Goal: Task Accomplishment & Management: Manage account settings

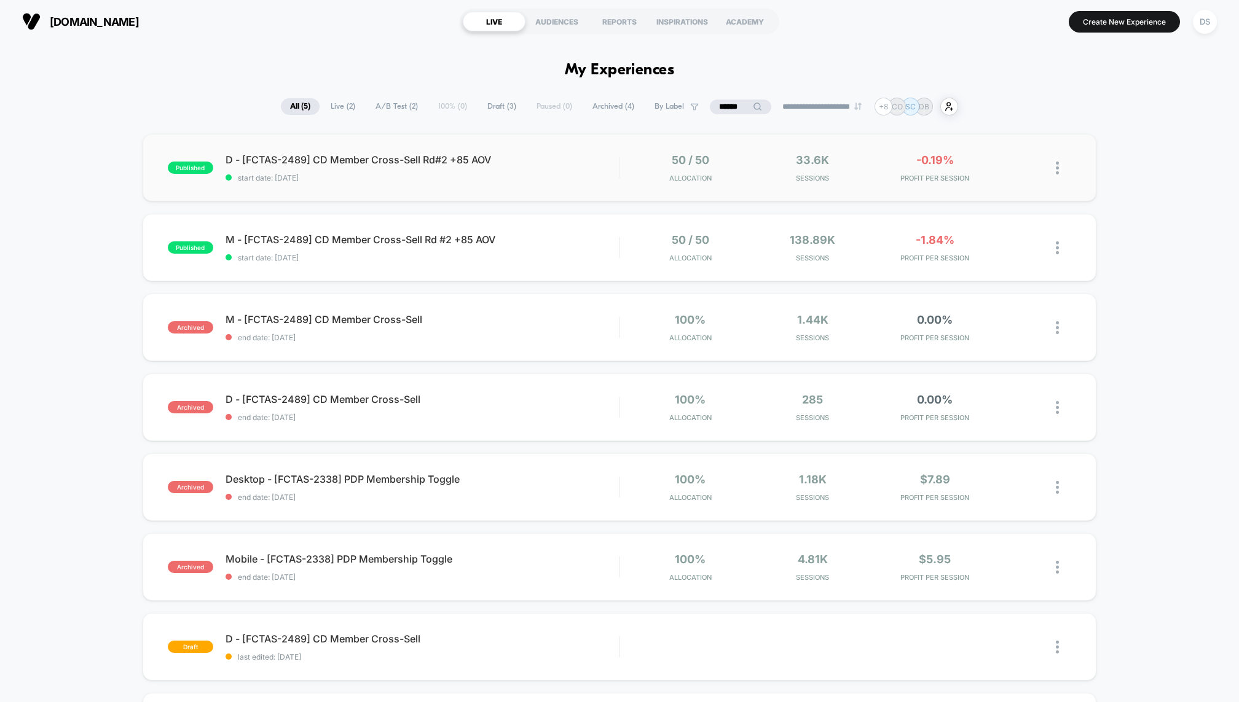
click at [626, 195] on div "published D - [FCTAS-2489] CD Member Cross-Sell Rd#2 +85 AOV start date: [DATE]…" at bounding box center [620, 168] width 954 height 68
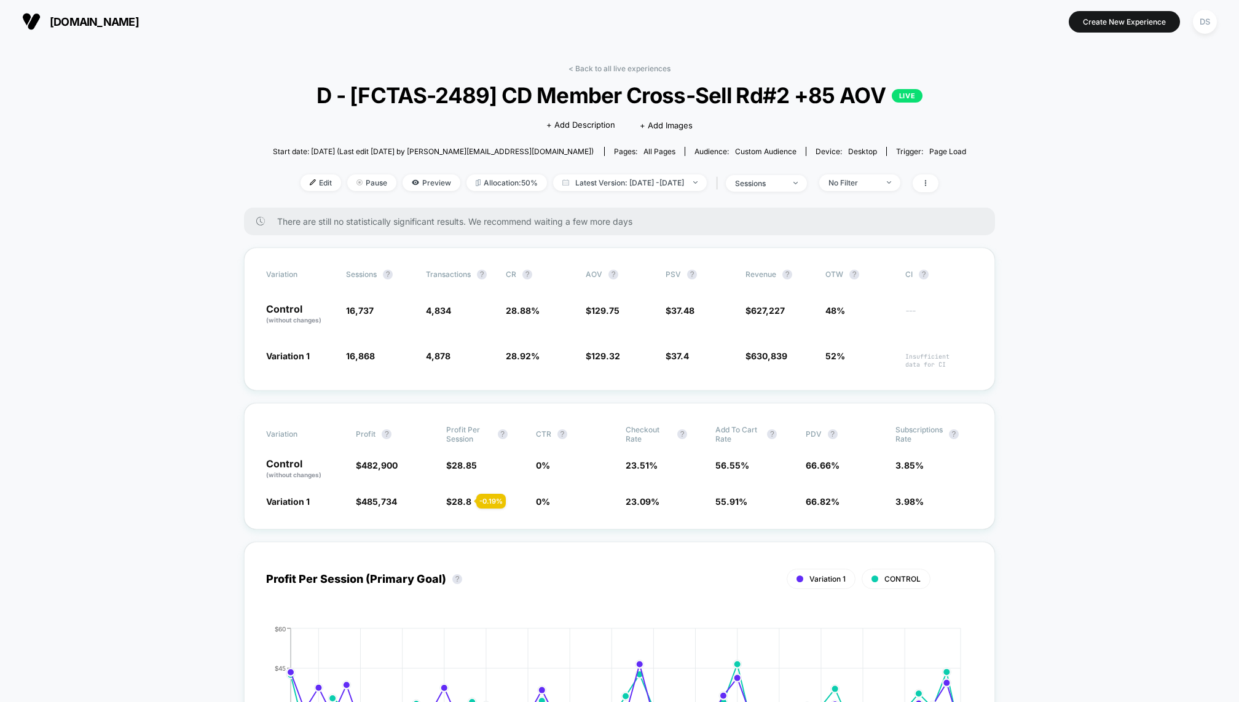
click at [621, 70] on link "< Back to all live experiences" at bounding box center [619, 68] width 102 height 9
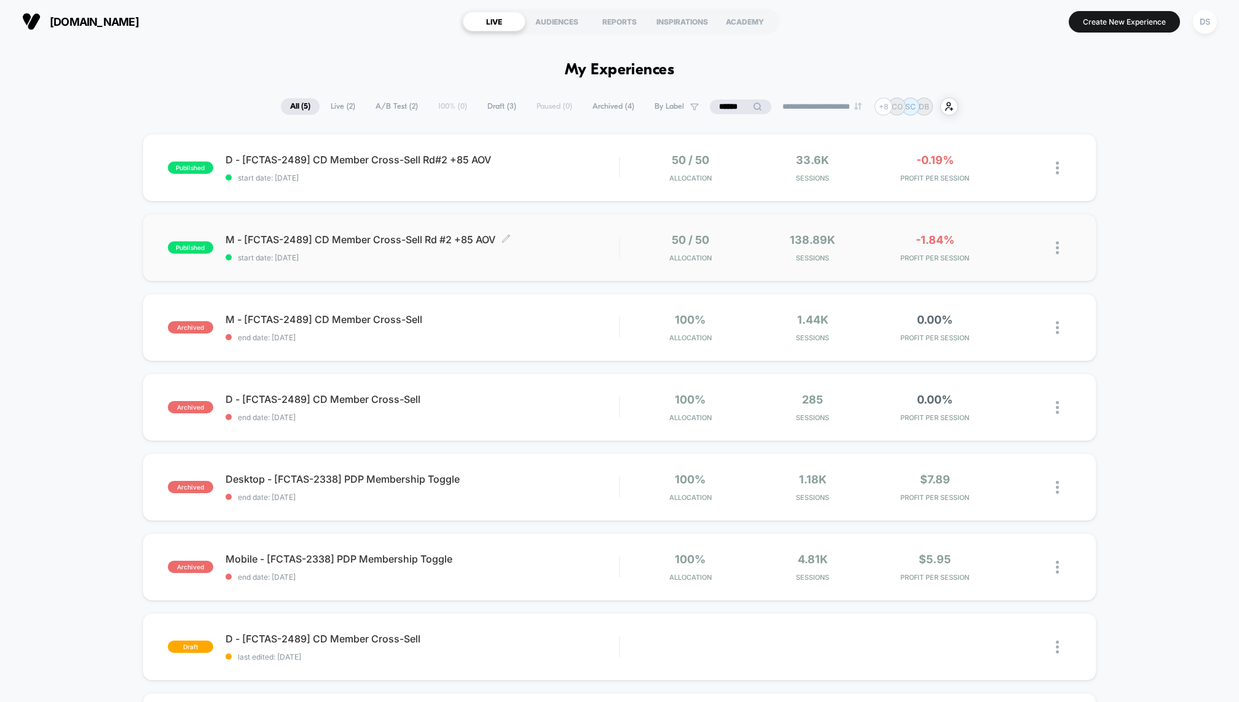
click at [515, 258] on span "start date: [DATE]" at bounding box center [421, 257] width 393 height 9
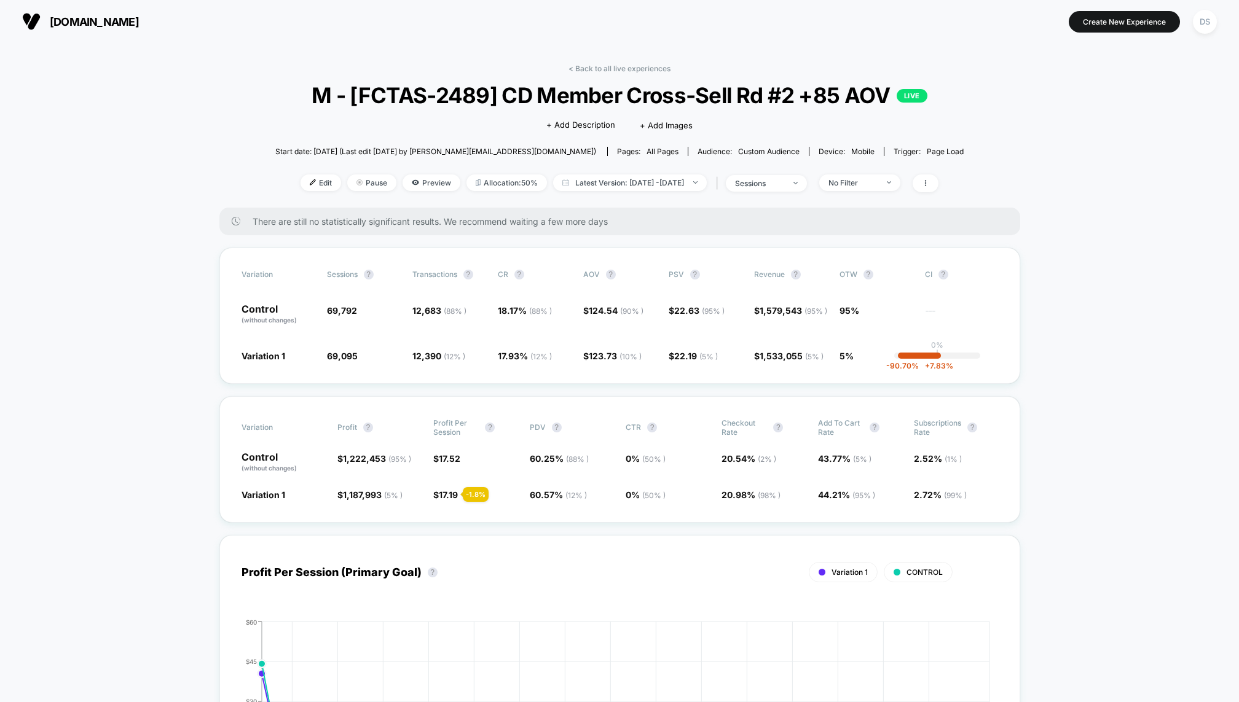
click at [627, 79] on div "< Back to all live experiences M - [FCTAS-2489] CD Member Cross-Sell Rd #2 +85 …" at bounding box center [619, 136] width 688 height 144
click at [625, 75] on div "< Back to all live experiences M - [FCTAS-2489] CD Member Cross-Sell Rd #2 +85 …" at bounding box center [619, 136] width 688 height 144
click at [623, 69] on link "< Back to all live experiences" at bounding box center [619, 68] width 102 height 9
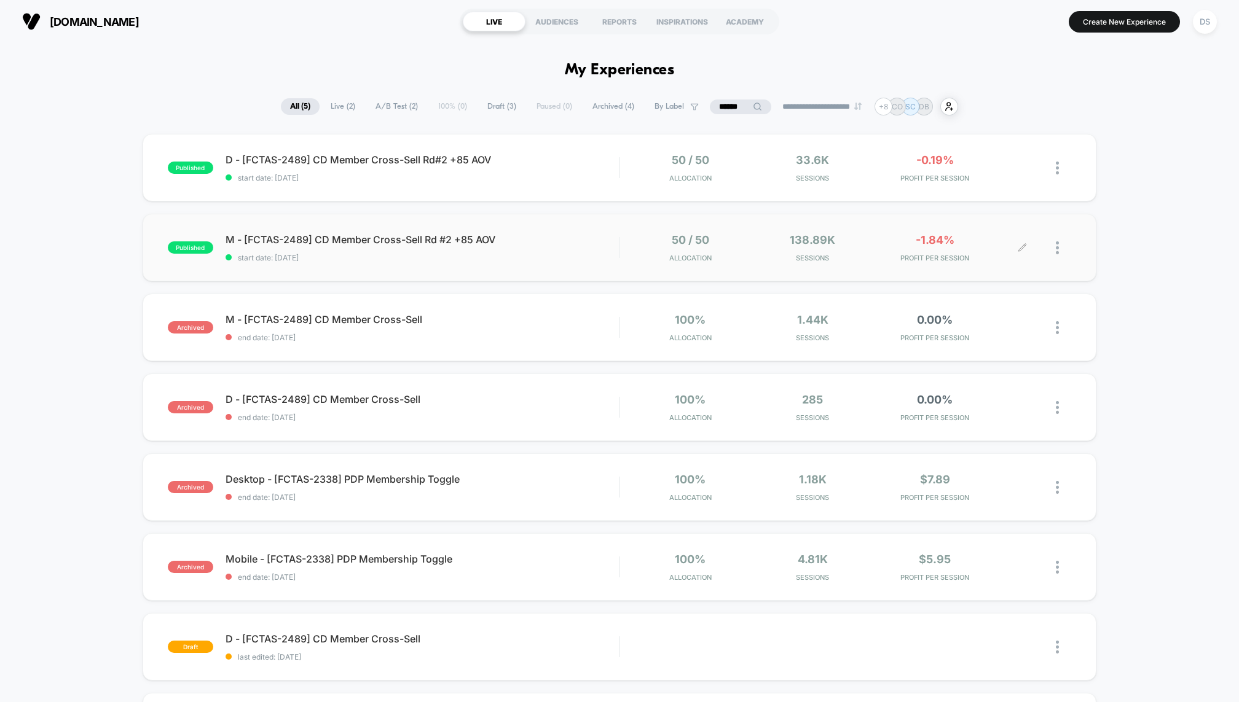
click at [1060, 254] on div at bounding box center [1063, 247] width 15 height 29
click at [1024, 241] on div "Pause" at bounding box center [994, 235] width 111 height 28
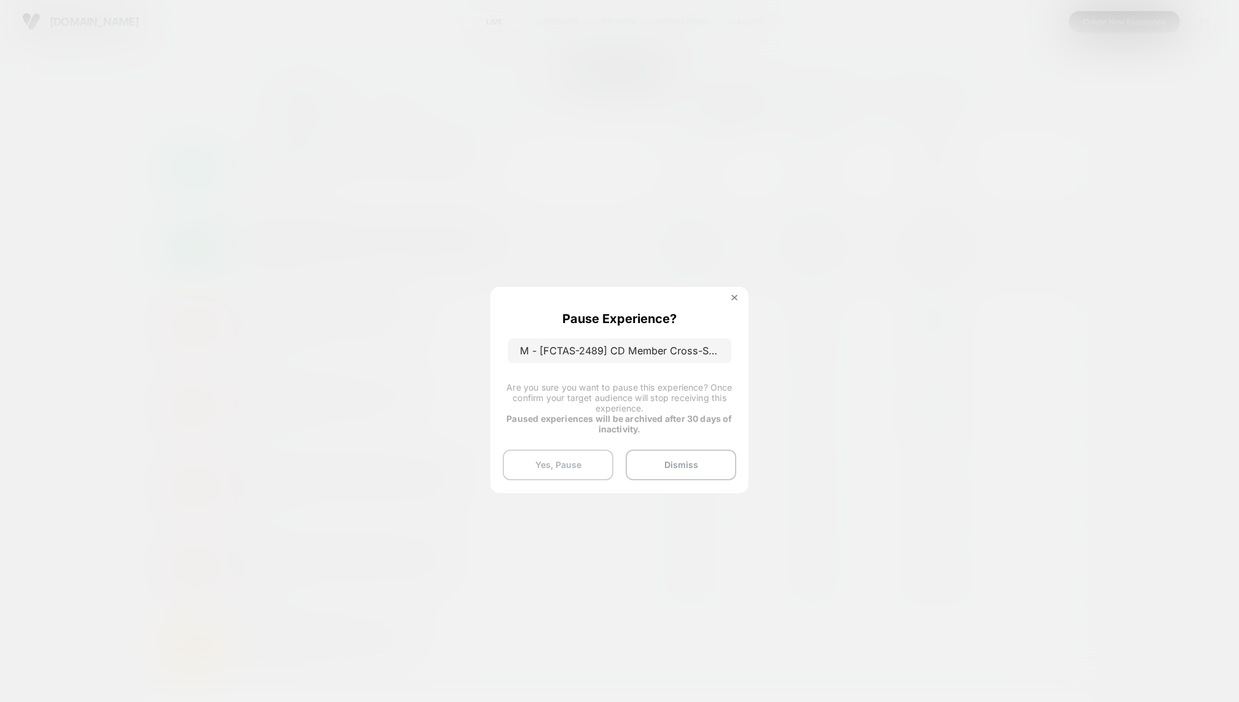
click at [557, 454] on button "Yes, Pause" at bounding box center [558, 465] width 111 height 31
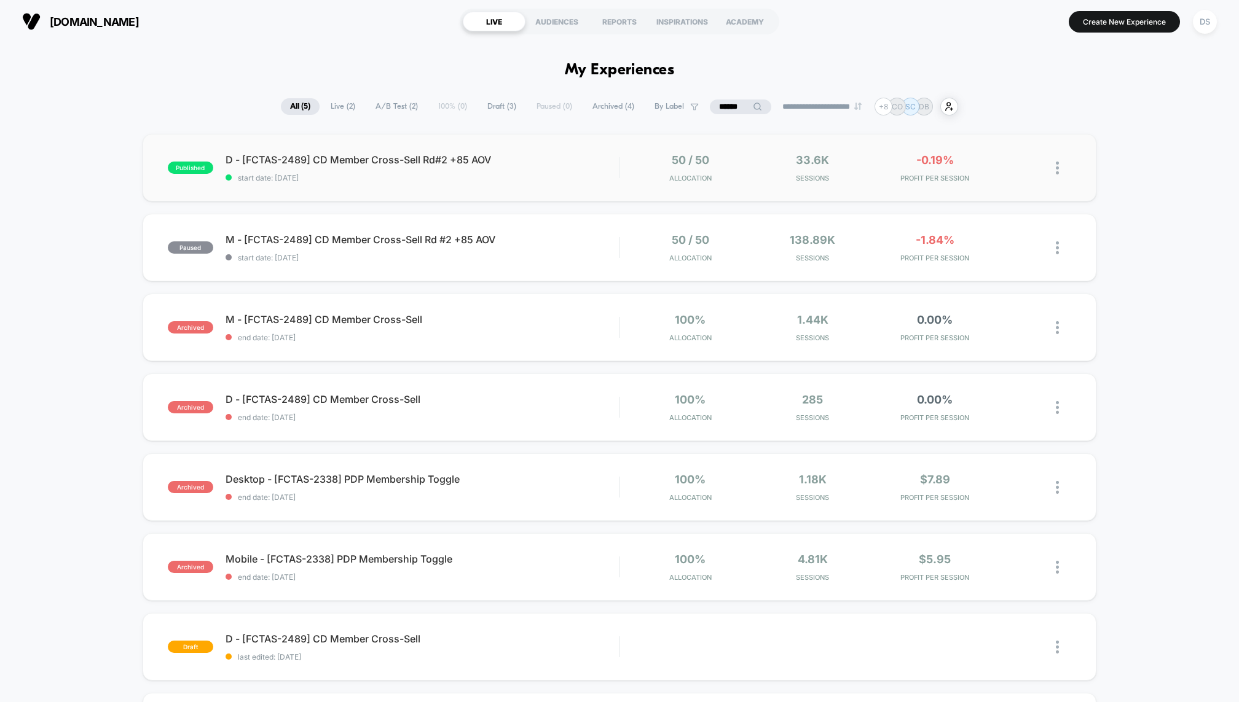
click at [1056, 165] on img at bounding box center [1057, 168] width 3 height 13
click at [988, 155] on div "Pause" at bounding box center [994, 155] width 111 height 28
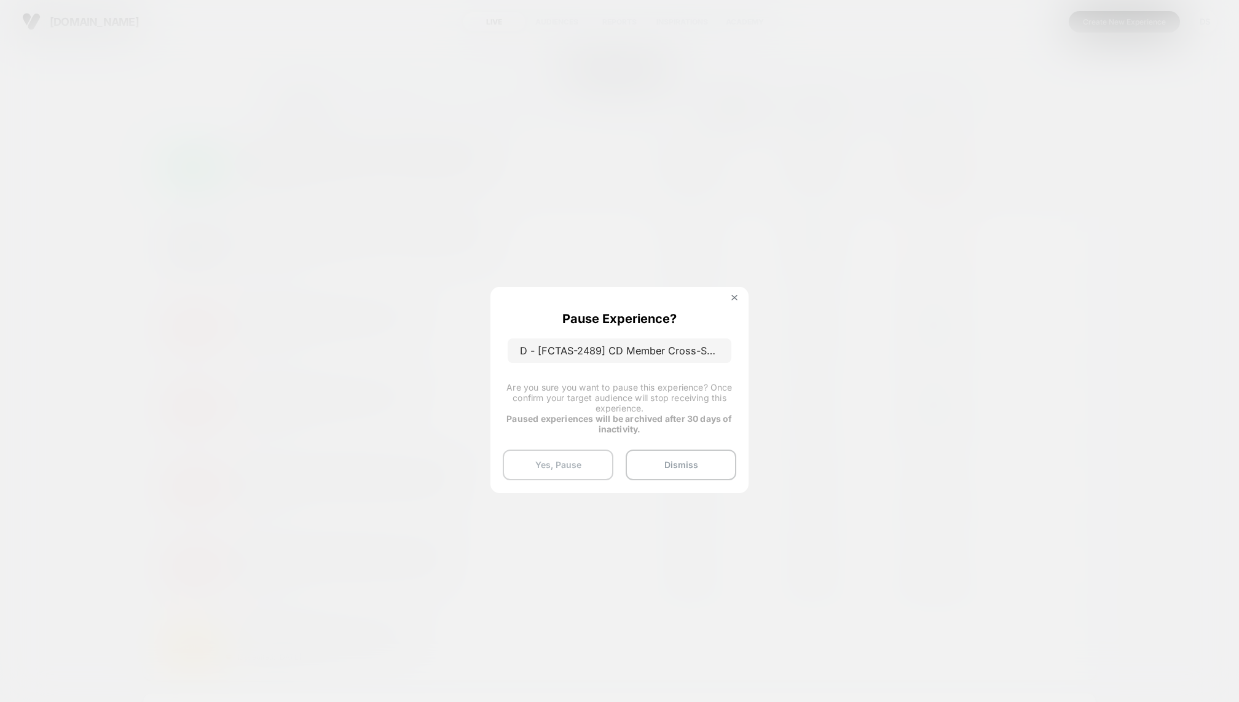
click at [542, 464] on button "Yes, Pause" at bounding box center [558, 465] width 111 height 31
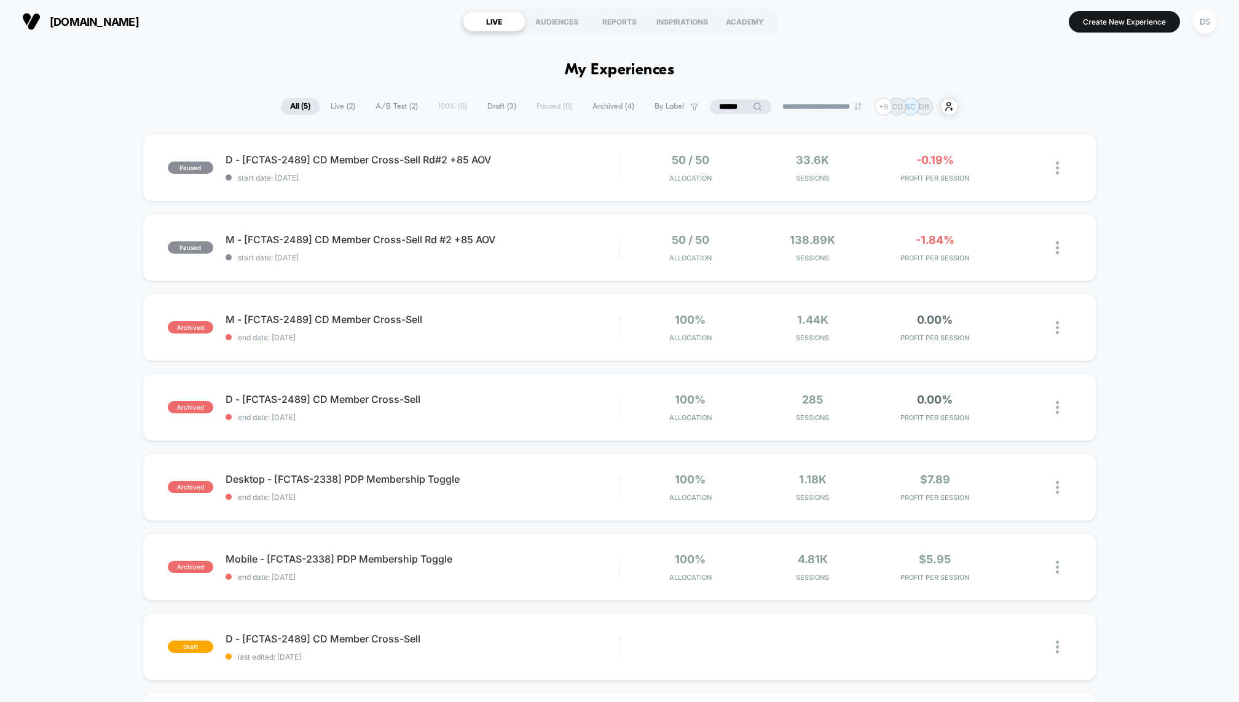
click at [292, 108] on span "All ( 5 )" at bounding box center [300, 106] width 39 height 17
click at [329, 108] on span "Live ( 2 )" at bounding box center [342, 106] width 43 height 17
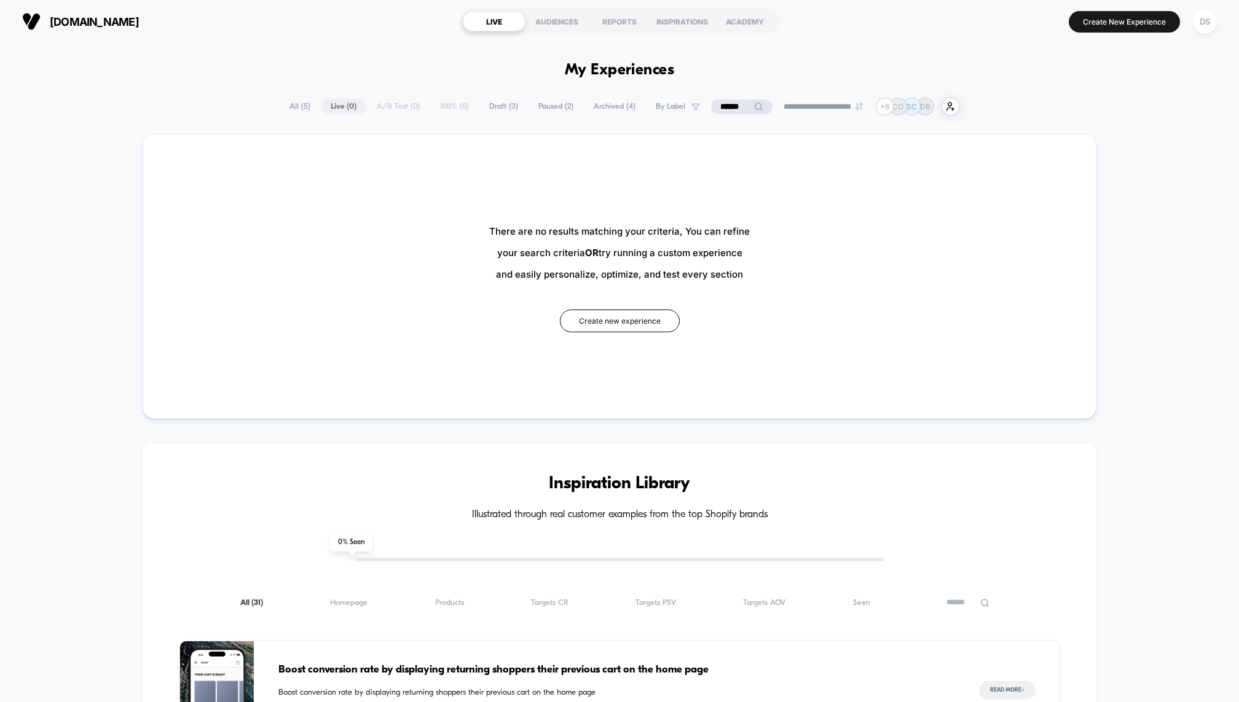
click at [329, 108] on div "**********" at bounding box center [619, 107] width 679 height 18
click at [724, 107] on input "******" at bounding box center [741, 107] width 61 height 15
click at [724, 107] on input "******" at bounding box center [741, 107] width 123 height 15
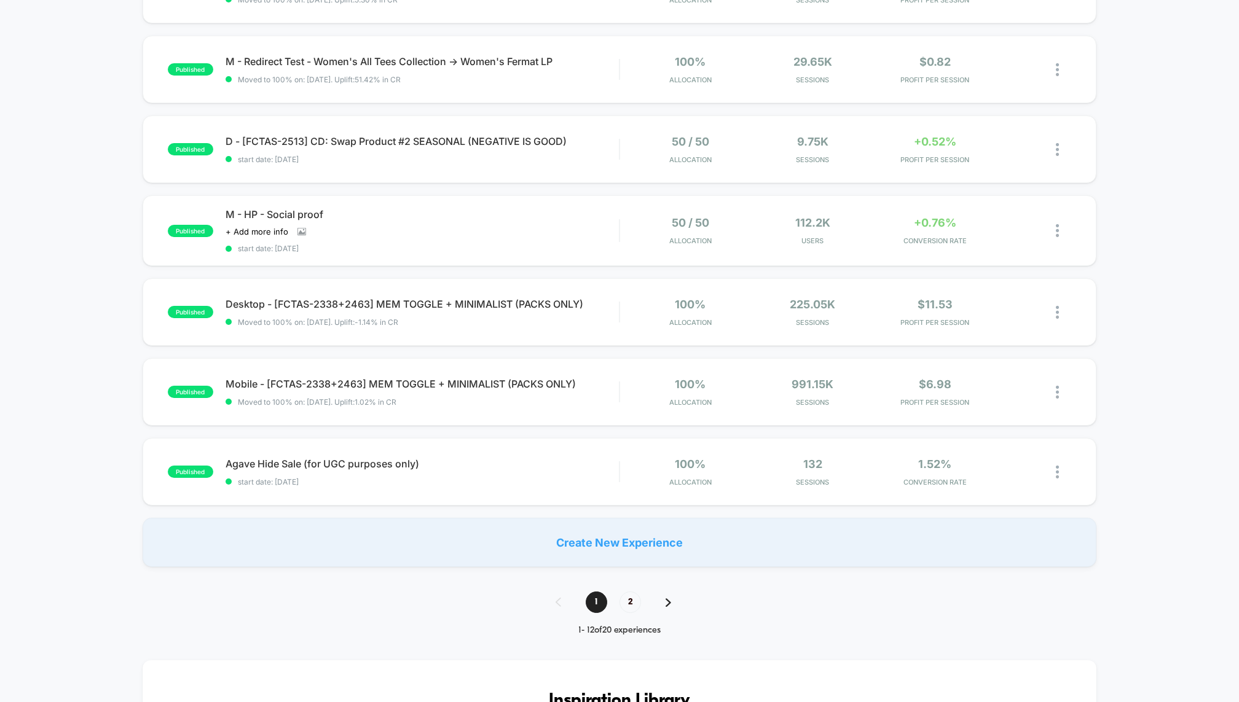
scroll to position [522, 0]
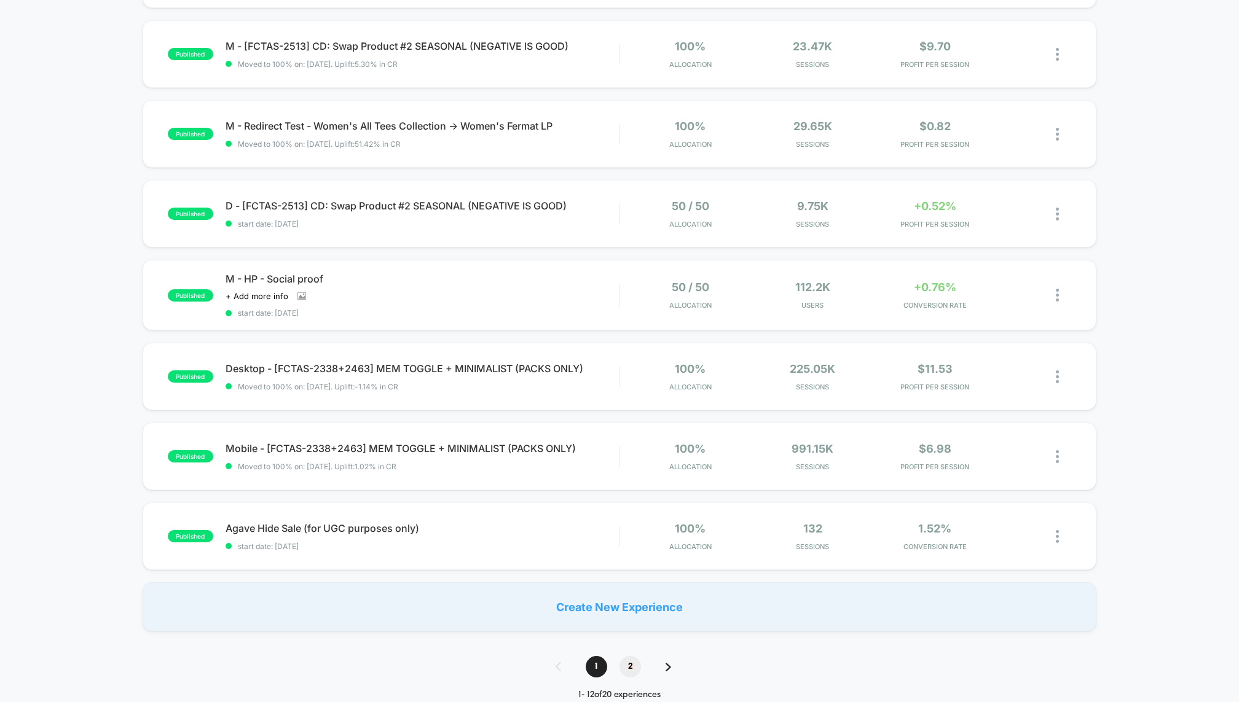
click at [630, 665] on span "2" at bounding box center [630, 667] width 22 height 22
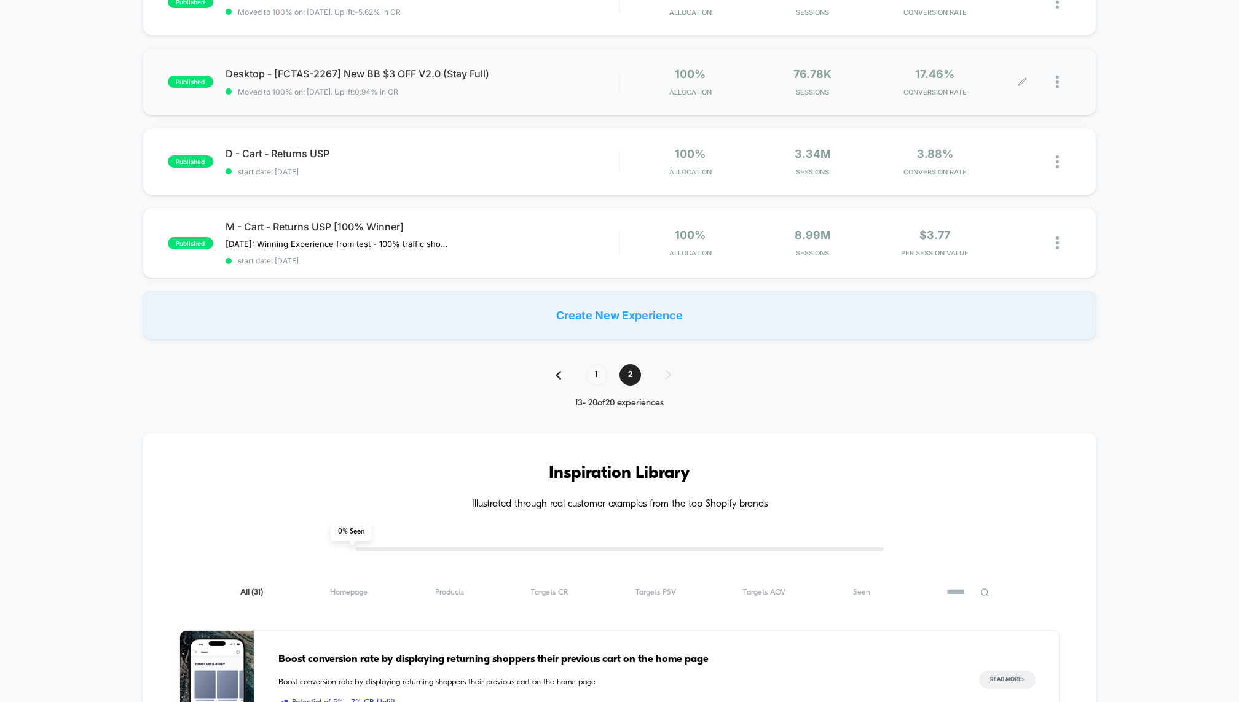
scroll to position [634, 0]
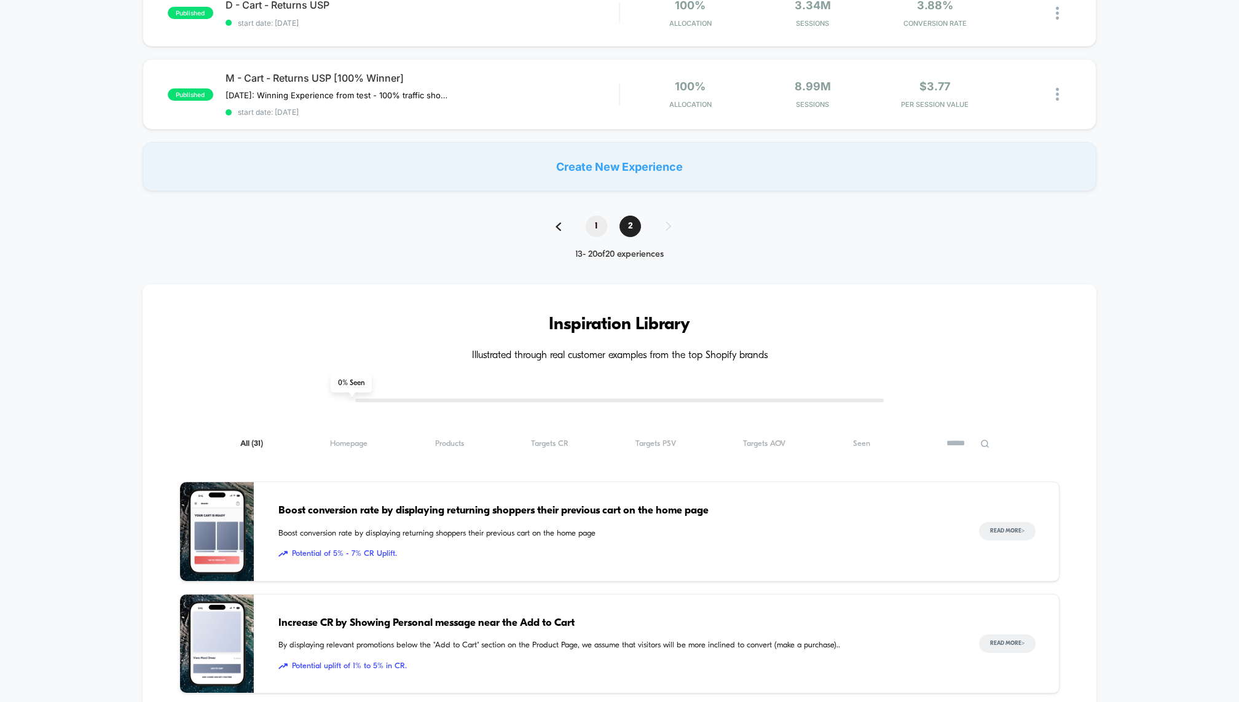
click at [598, 231] on span "1" at bounding box center [597, 227] width 22 height 22
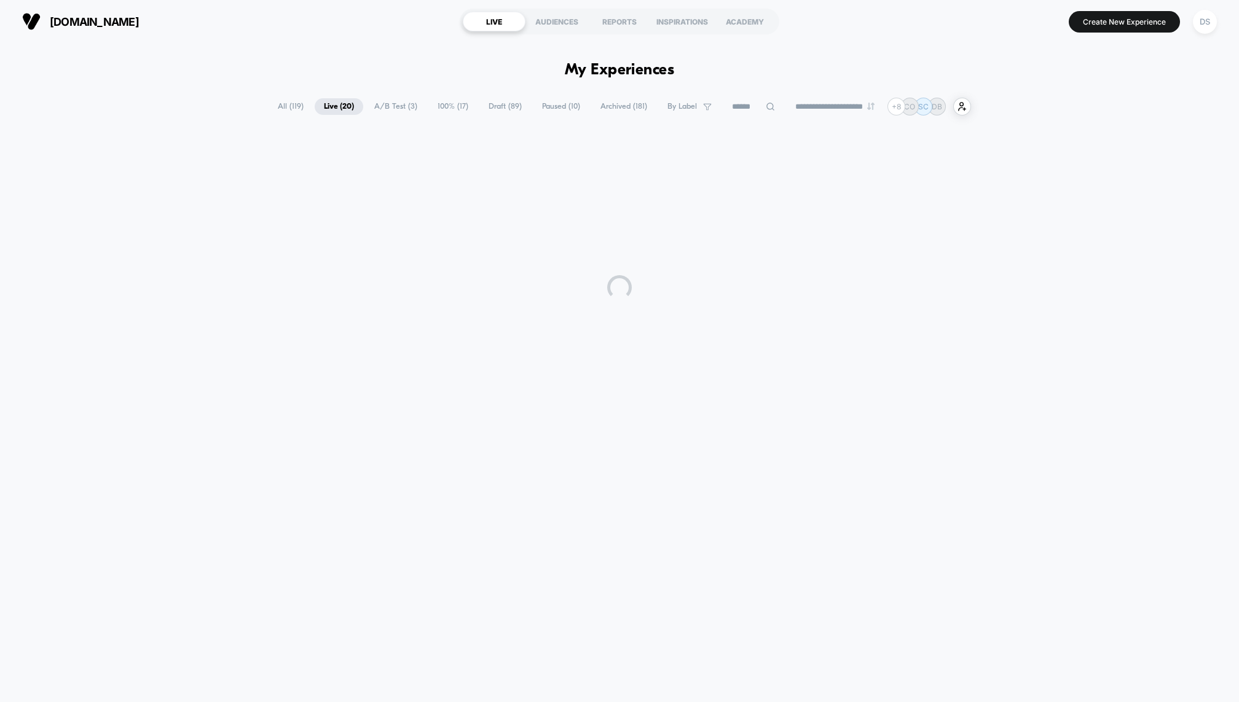
scroll to position [0, 0]
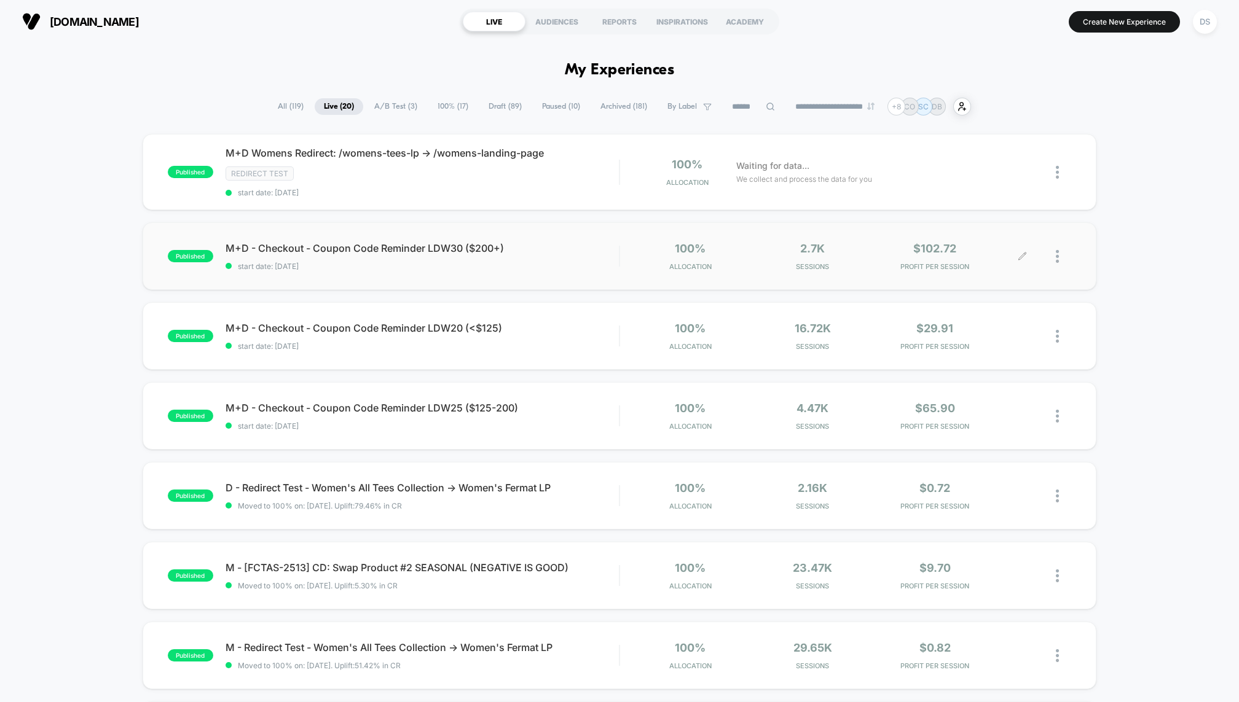
click at [1060, 251] on div at bounding box center [1063, 256] width 15 height 29
click at [1022, 321] on div "Archive" at bounding box center [994, 326] width 111 height 28
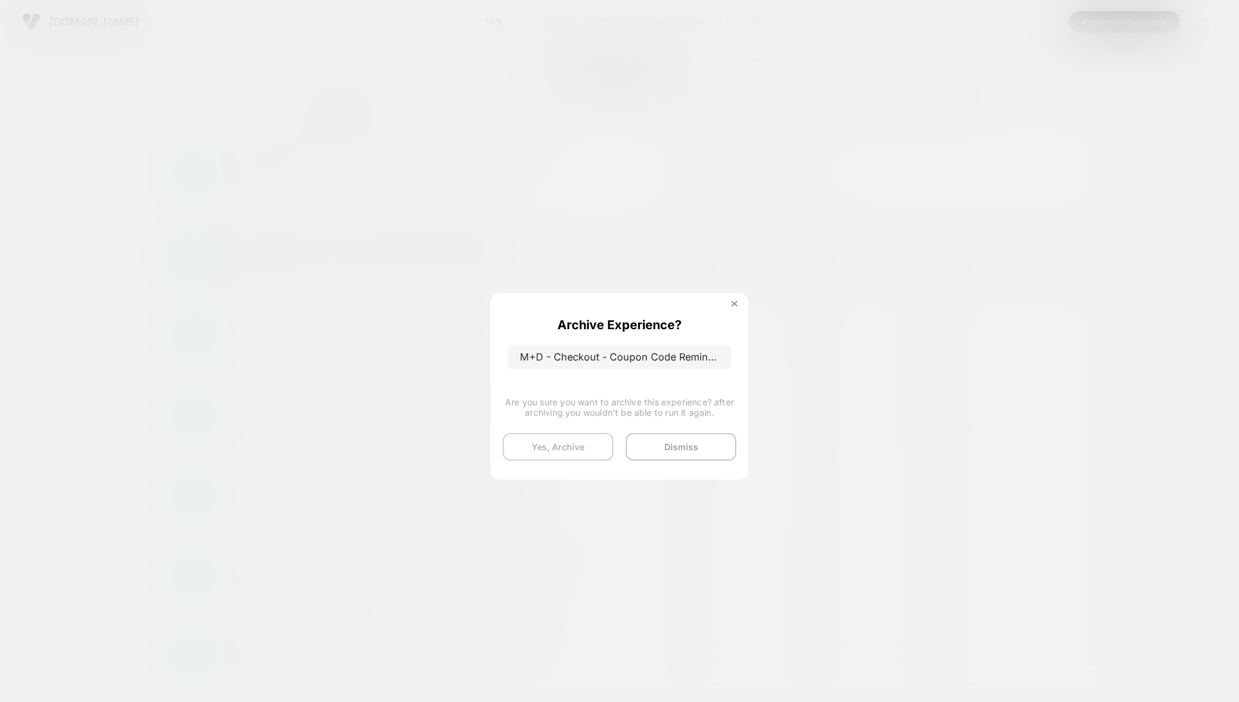
click at [550, 458] on button "Yes, Archive" at bounding box center [558, 447] width 111 height 28
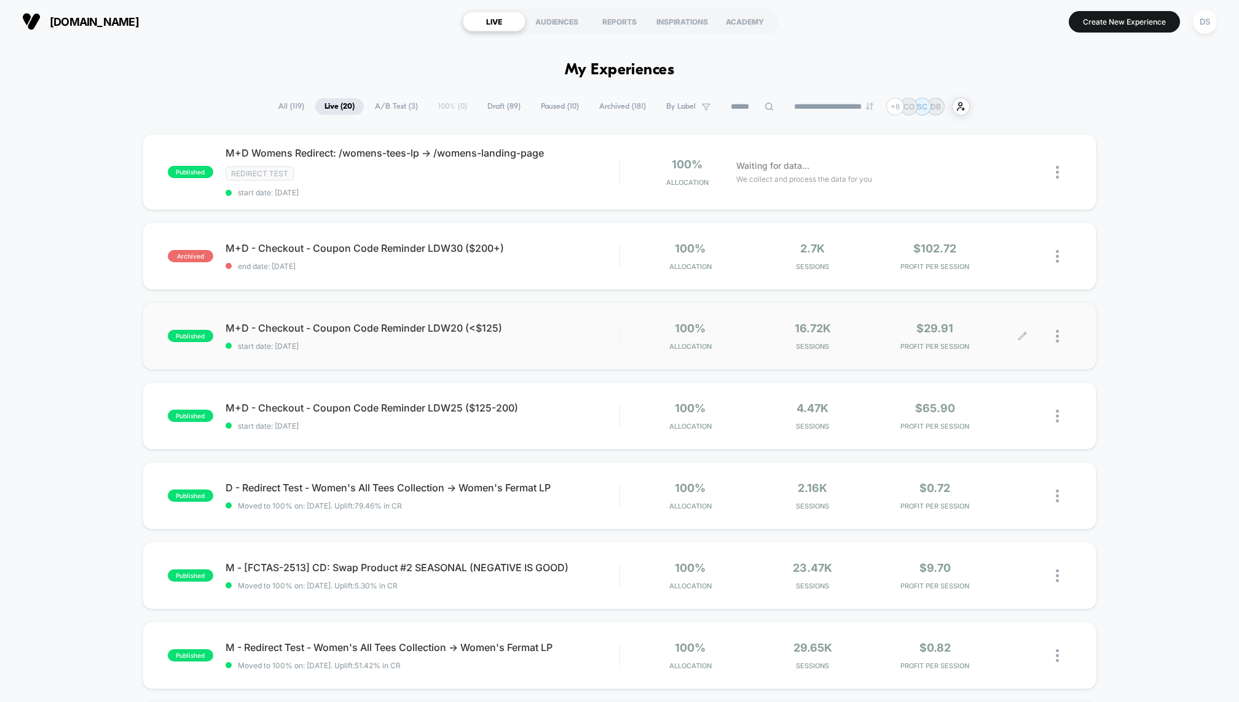
click at [1060, 331] on div at bounding box center [1063, 336] width 15 height 29
click at [984, 399] on div "Archive" at bounding box center [994, 406] width 111 height 28
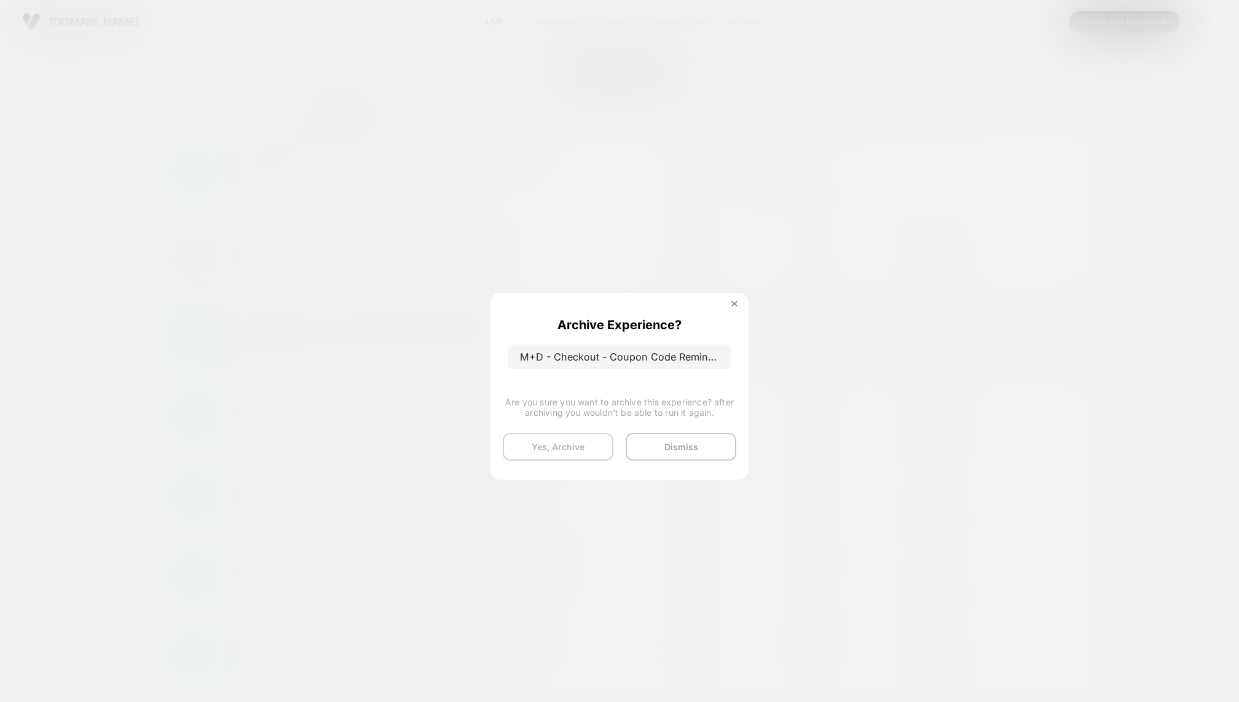
click at [590, 437] on button "Yes, Archive" at bounding box center [558, 447] width 111 height 28
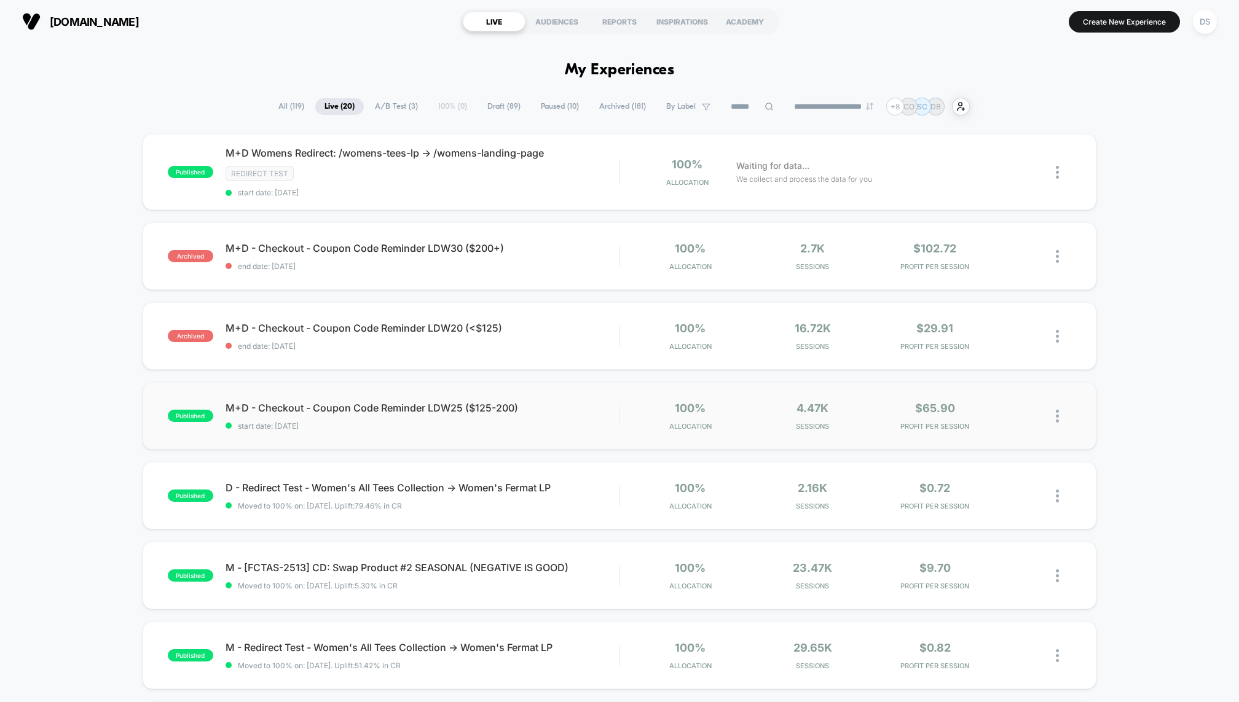
click at [1055, 413] on div at bounding box center [1046, 416] width 49 height 29
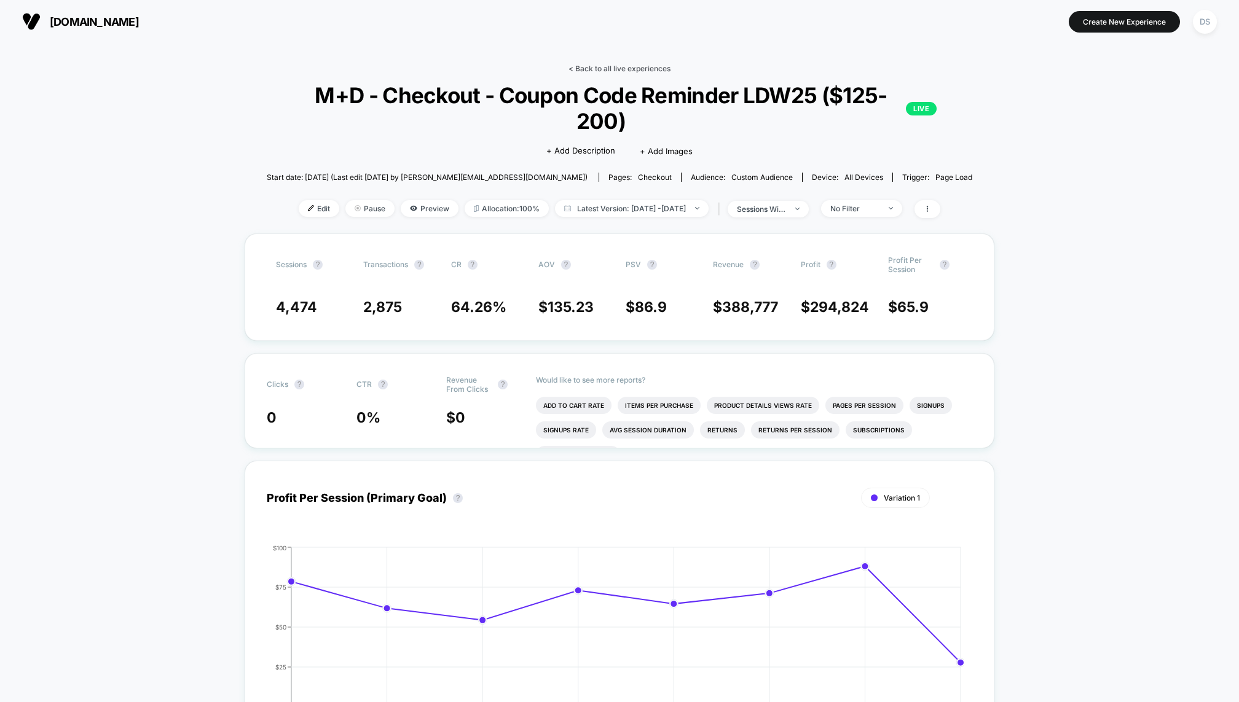
click at [582, 69] on link "< Back to all live experiences" at bounding box center [619, 68] width 102 height 9
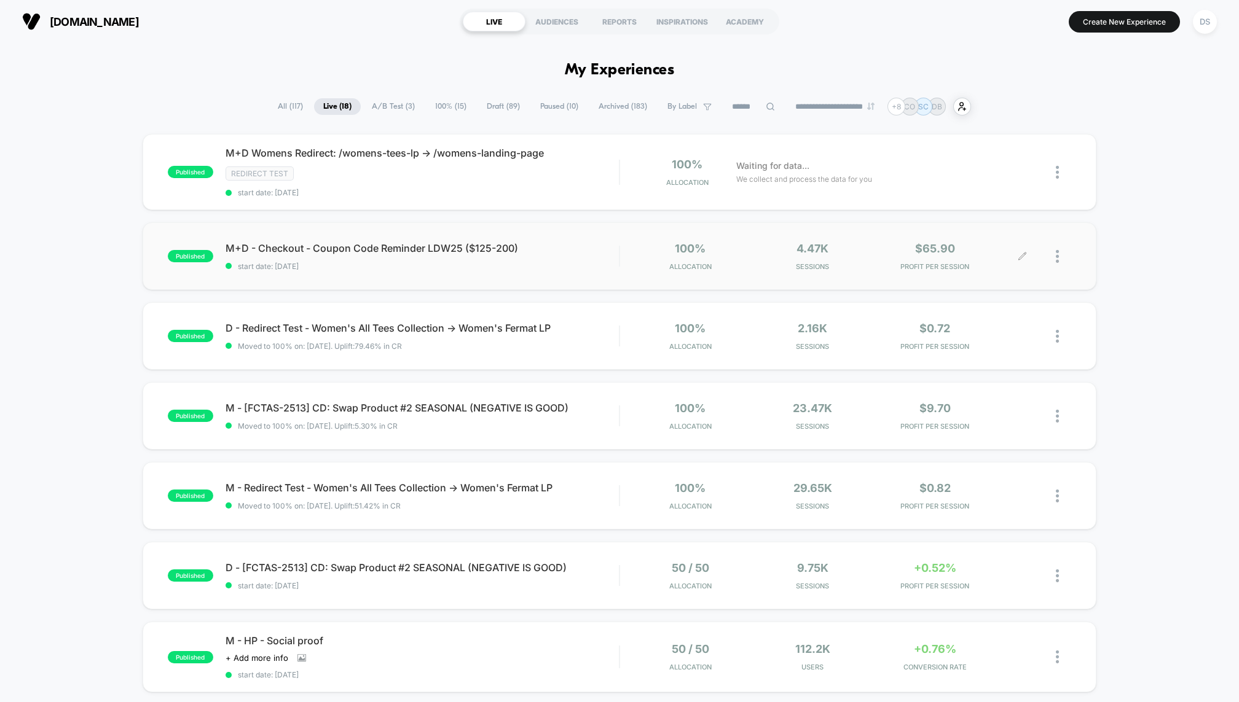
click at [1060, 255] on div at bounding box center [1063, 256] width 15 height 29
click at [981, 316] on div "Archive" at bounding box center [994, 326] width 111 height 28
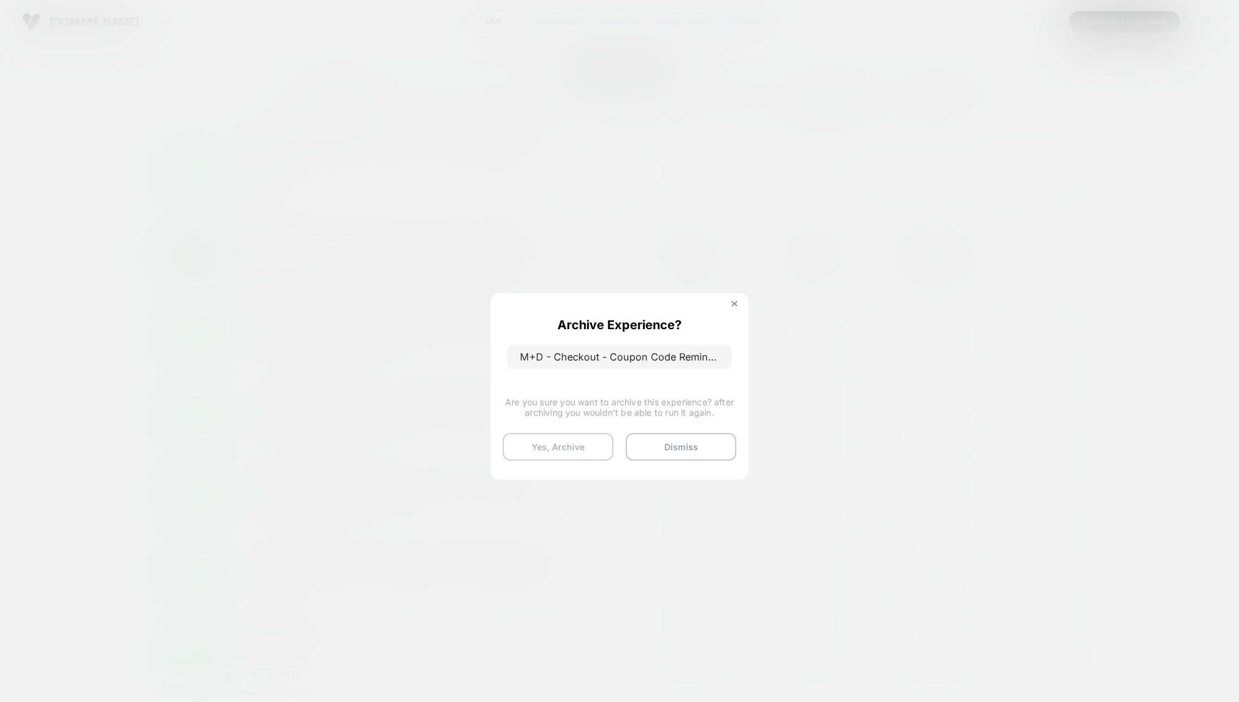
click at [590, 442] on button "Yes, Archive" at bounding box center [558, 447] width 111 height 28
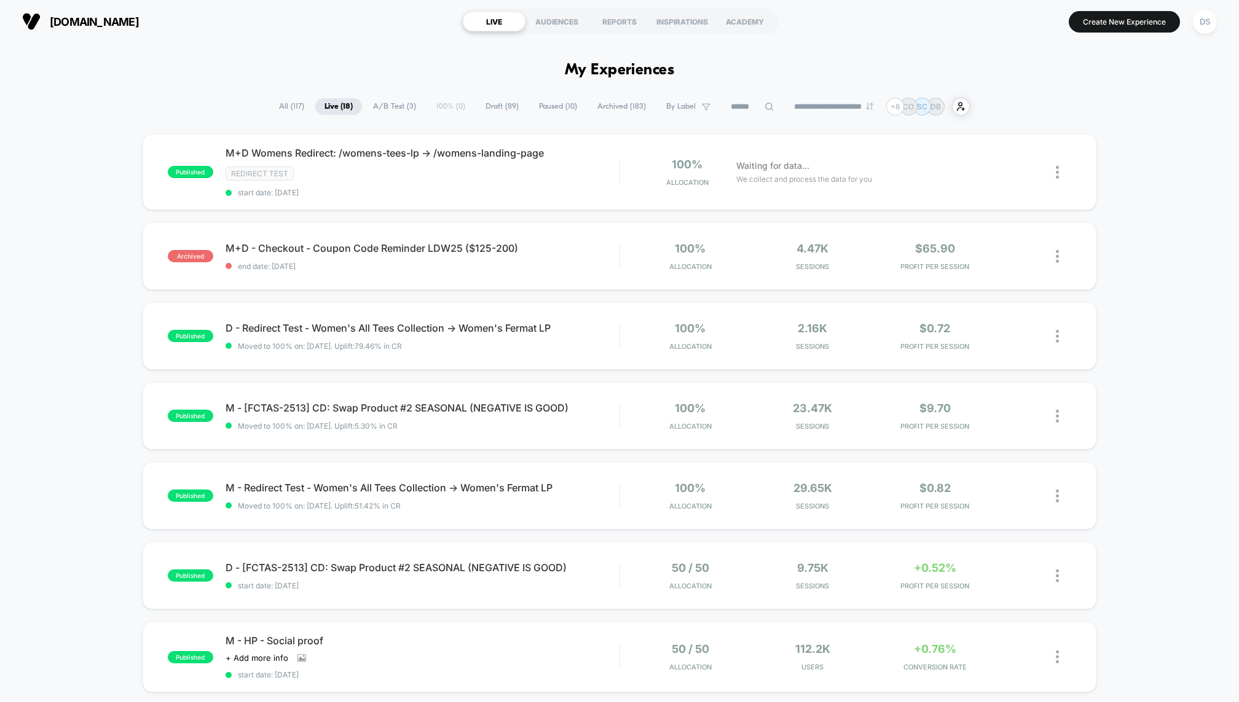
click at [279, 110] on span "All ( 117 )" at bounding box center [292, 106] width 44 height 17
